Goal: Task Accomplishment & Management: Manage account settings

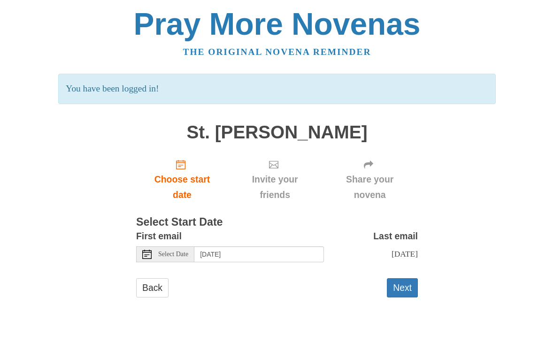
scroll to position [30, 0]
click at [400, 284] on button "Next" at bounding box center [402, 287] width 31 height 19
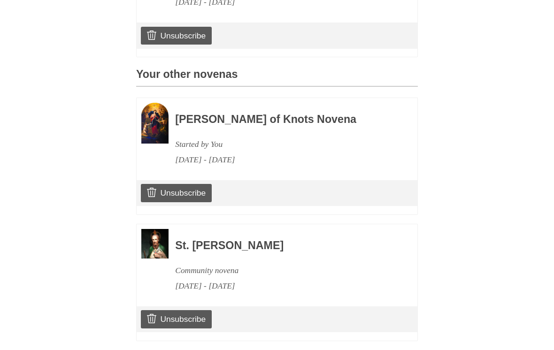
scroll to position [356, 0]
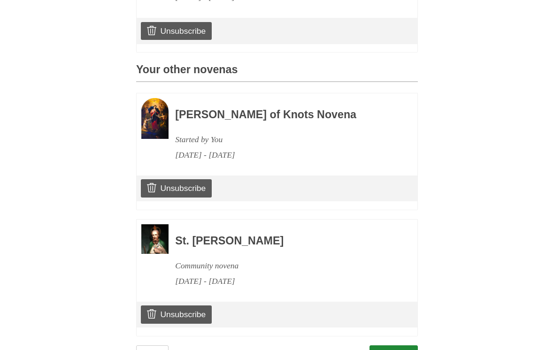
click at [189, 308] on link "Unsubscribe" at bounding box center [176, 315] width 71 height 18
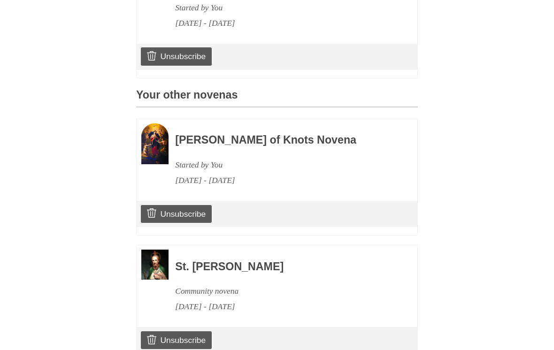
scroll to position [419, 0]
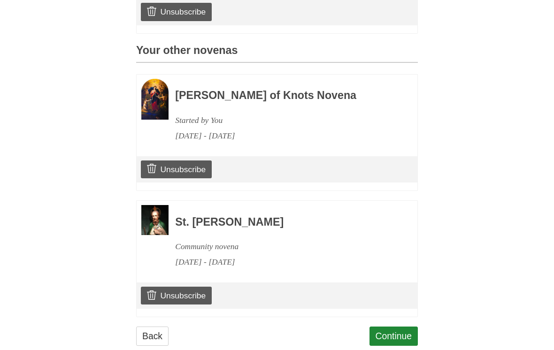
click at [383, 216] on h3 "St. [PERSON_NAME]" at bounding box center [283, 222] width 217 height 12
click at [185, 287] on link "Unsubscribe" at bounding box center [176, 296] width 71 height 18
